Goal: Task Accomplishment & Management: Manage account settings

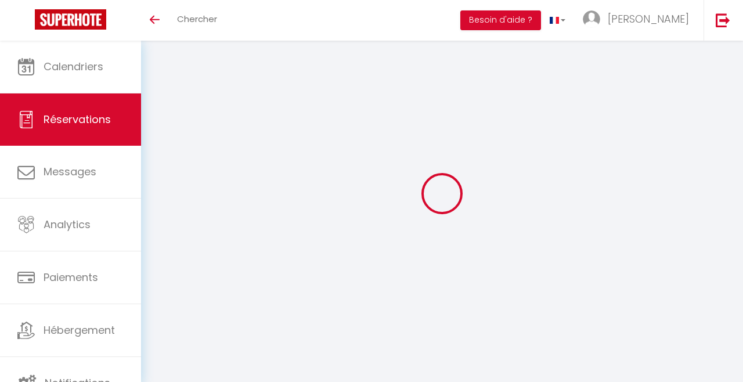
select select
checkbox input "false"
